Goal: Task Accomplishment & Management: Manage account settings

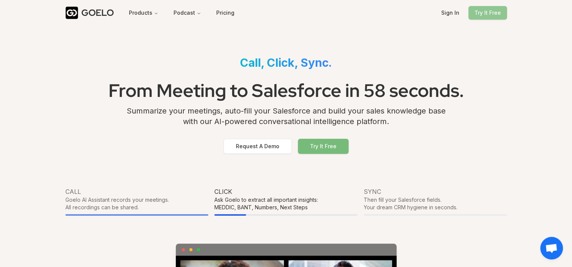
click at [472, 12] on button "Try It Free" at bounding box center [487, 13] width 39 height 14
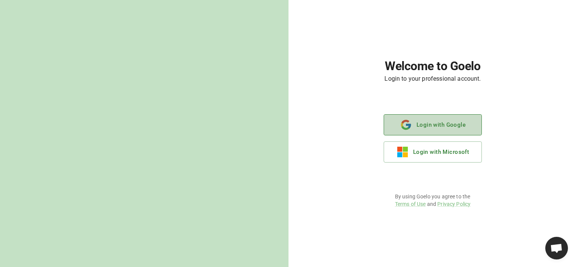
click at [446, 122] on button "Login with Google" at bounding box center [433, 124] width 98 height 21
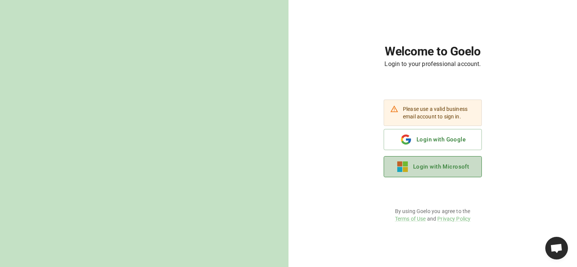
click at [431, 161] on button "Login with Microsoft" at bounding box center [433, 166] width 98 height 21
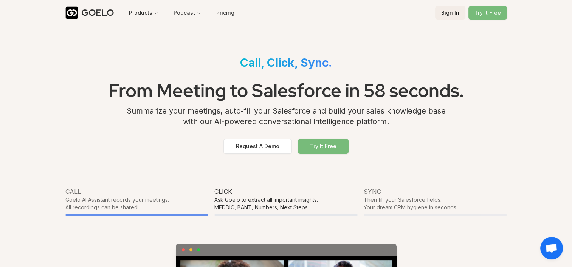
click at [454, 12] on button "Sign In" at bounding box center [450, 13] width 30 height 14
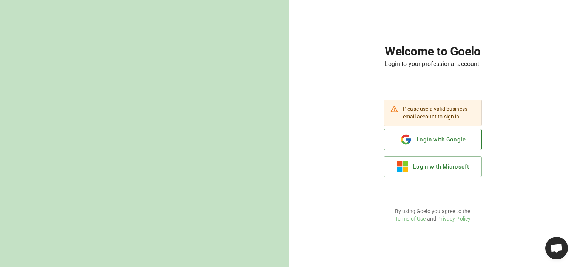
click at [416, 137] on button "Login with Google" at bounding box center [433, 139] width 98 height 21
